Goal: Find specific page/section: Find specific page/section

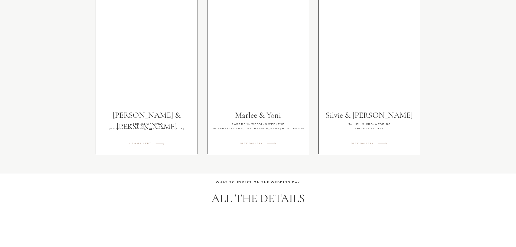
scroll to position [975, 0]
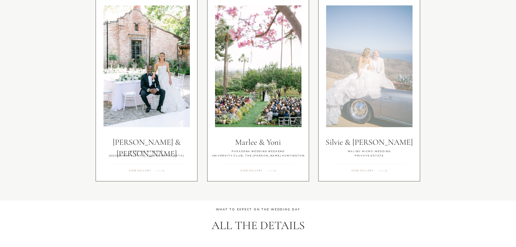
click at [385, 72] on div at bounding box center [369, 66] width 86 height 122
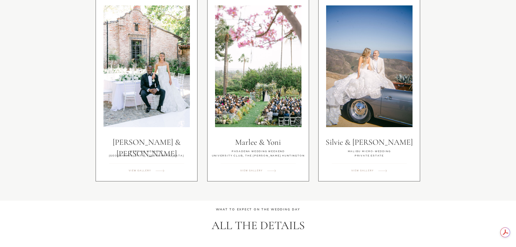
scroll to position [0, 0]
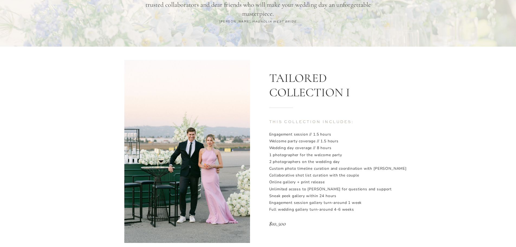
scroll to position [433, 0]
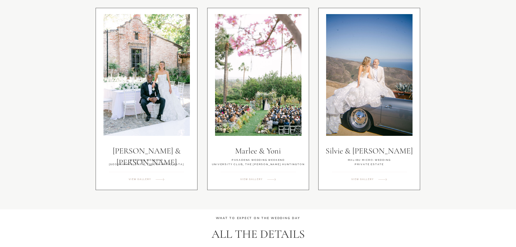
scroll to position [975, 0]
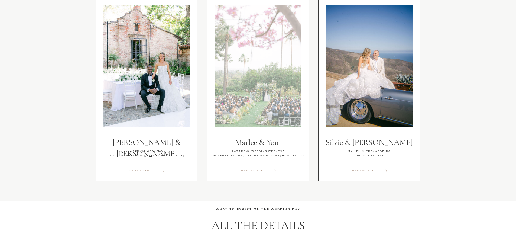
click at [293, 108] on div at bounding box center [258, 66] width 86 height 122
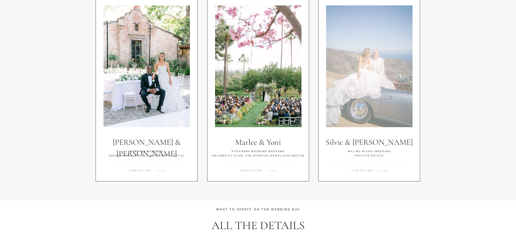
click at [374, 108] on div at bounding box center [369, 66] width 86 height 122
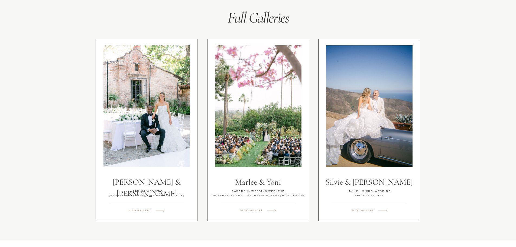
scroll to position [893, 0]
